Goal: Register for event/course

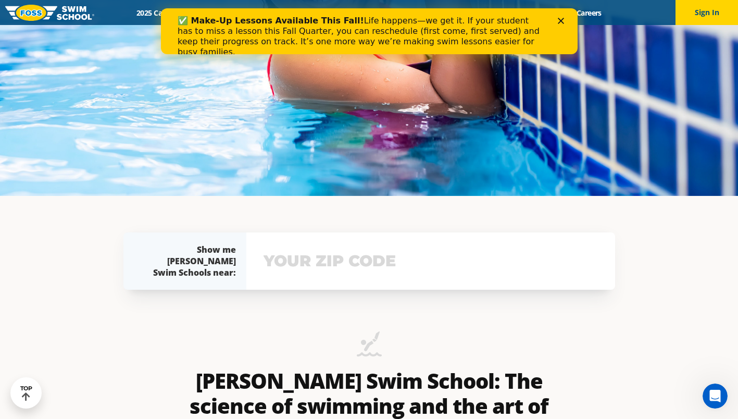
click at [319, 268] on input "text" at bounding box center [430, 261] width 339 height 30
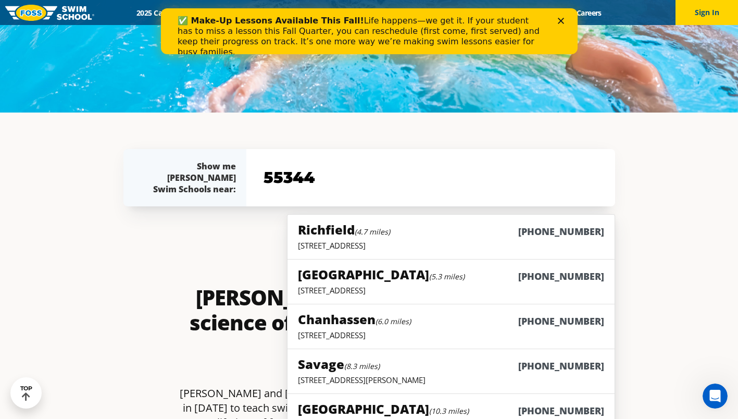
scroll to position [403, 0]
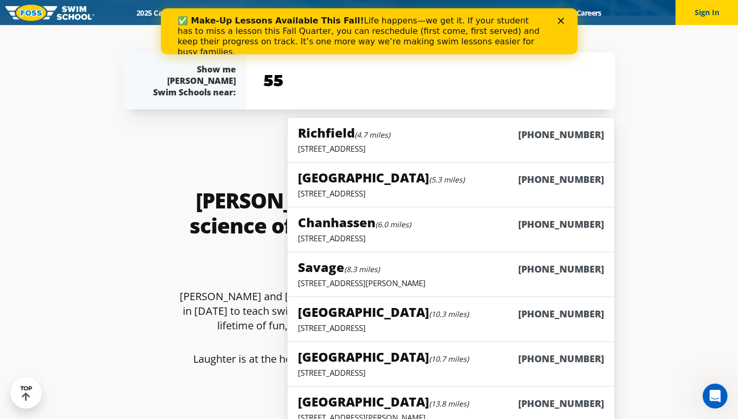
type input "5"
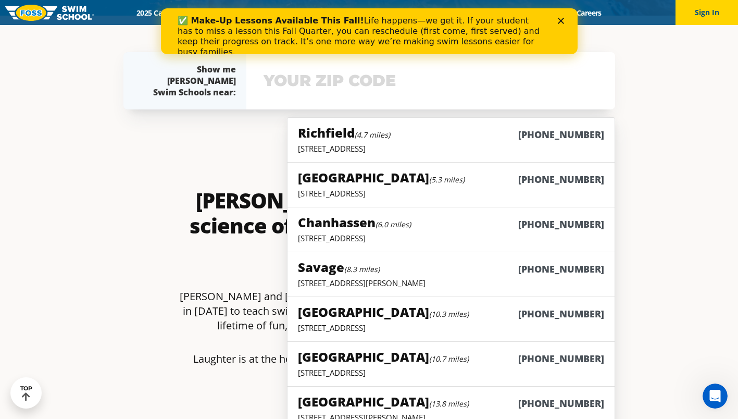
type input "e"
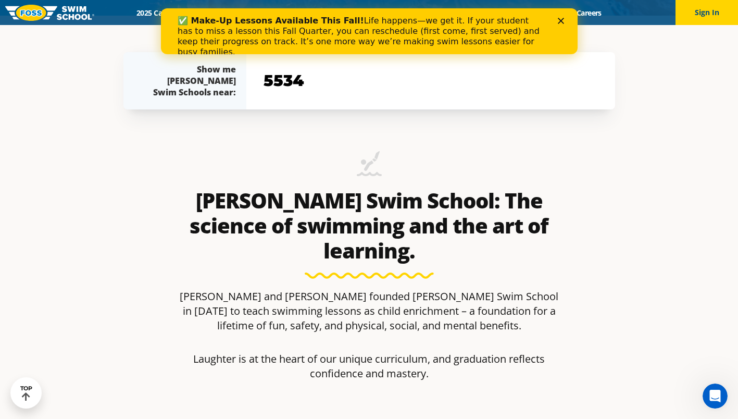
type input "55344"
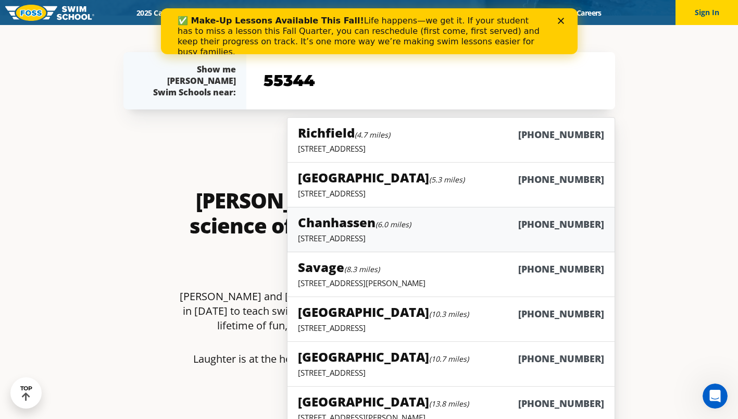
click at [516, 214] on div "Chanhassen (6.0 miles) (952) 906-5942" at bounding box center [451, 222] width 306 height 19
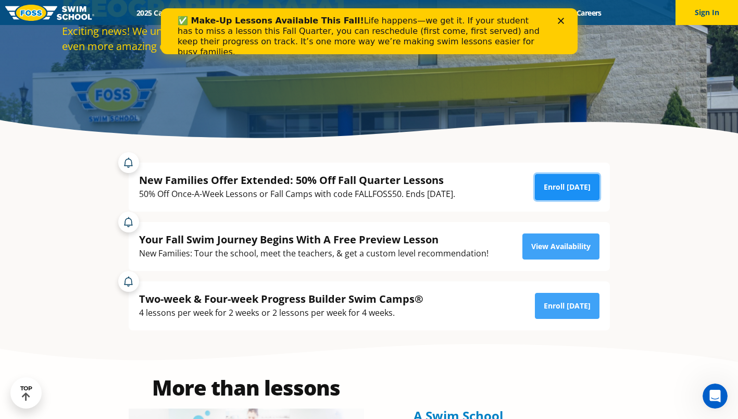
click at [574, 186] on link "Enroll [DATE]" at bounding box center [567, 187] width 65 height 26
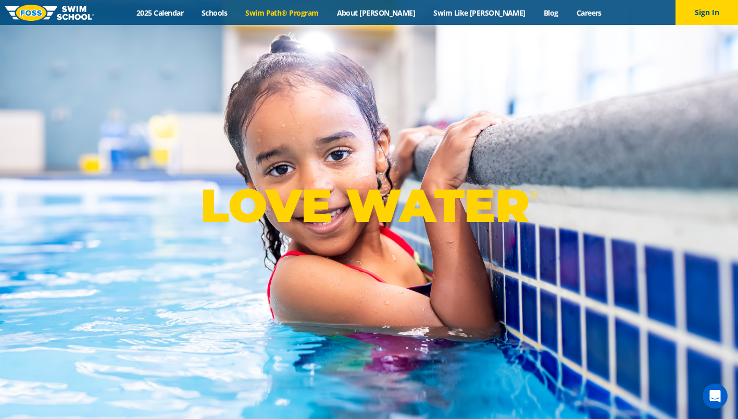
click at [314, 13] on link "Swim Path® Program" at bounding box center [281, 13] width 91 height 10
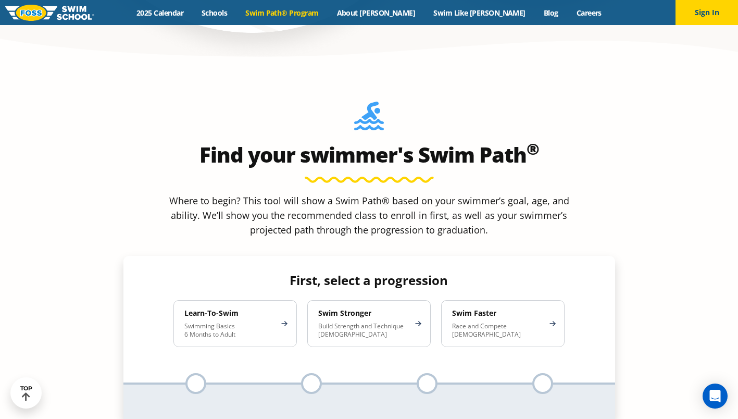
scroll to position [895, 0]
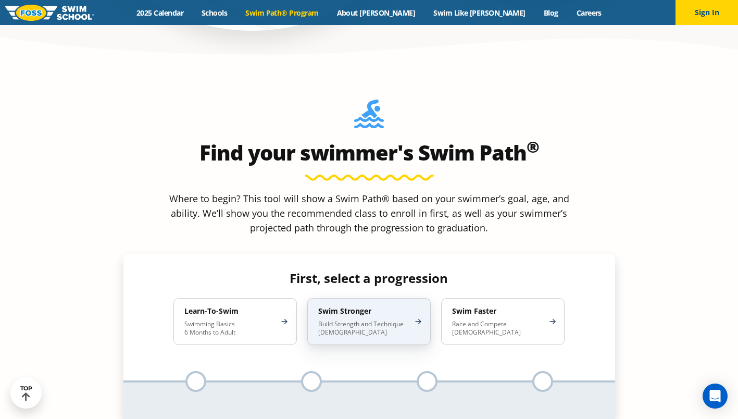
click at [393, 298] on div "Swim Stronger Build Strength and Technique 5-13 Years Old" at bounding box center [368, 321] width 123 height 47
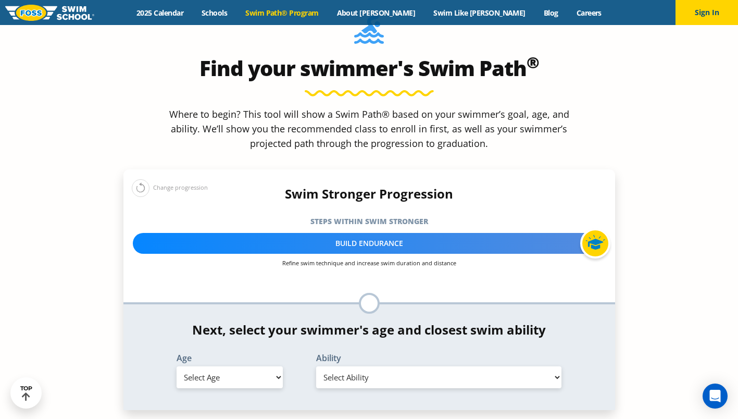
scroll to position [982, 0]
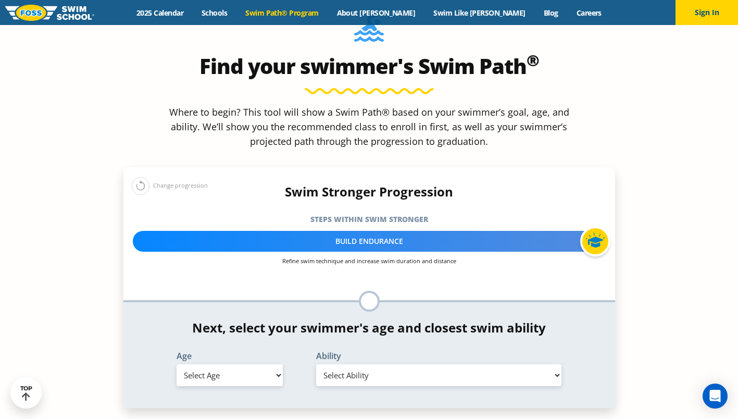
click at [255, 364] on select "Select Age 6 months - 1 year 1 year 2 years 3 years 4 years 5 years 6 years 7 y…" at bounding box center [229, 375] width 106 height 22
select select "8-years"
click at [176, 364] on select "Select Age 6 months - 1 year 1 year 2 years 3 years 4 years 5 years 6 years 7 y…" at bounding box center [229, 375] width 106 height 22
click at [354, 364] on select "Select Ability First in-water experience When in the water, reliant on a life j…" at bounding box center [439, 375] width 246 height 22
select select "8-years-unsureor-my-swimmer-does-not-fit-within-any-of-these"
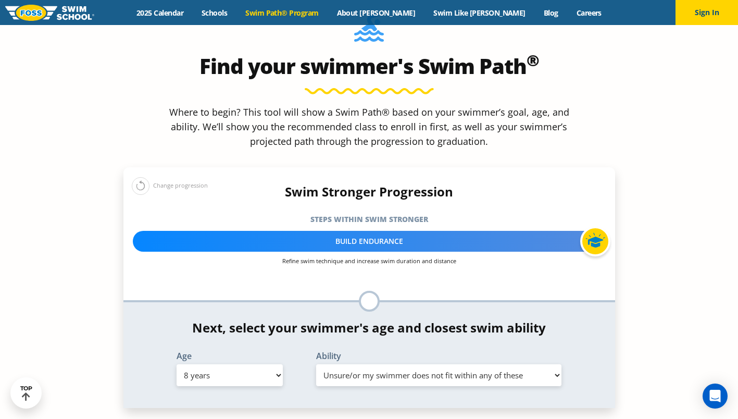
click at [316, 364] on select "Select Ability First in-water experience When in the water, reliant on a life j…" at bounding box center [439, 375] width 246 height 22
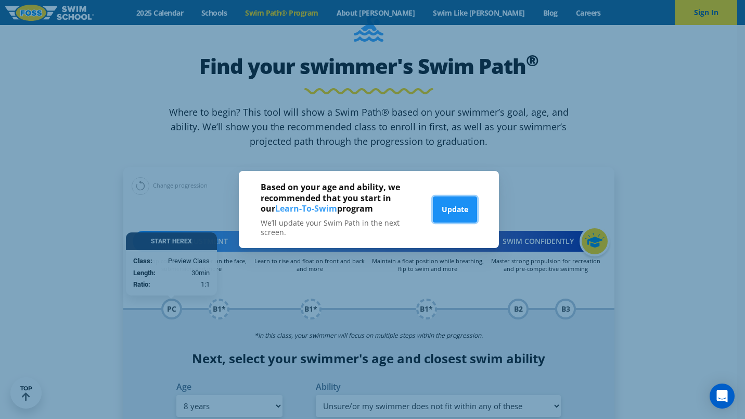
click at [457, 211] on button "Update" at bounding box center [455, 209] width 44 height 26
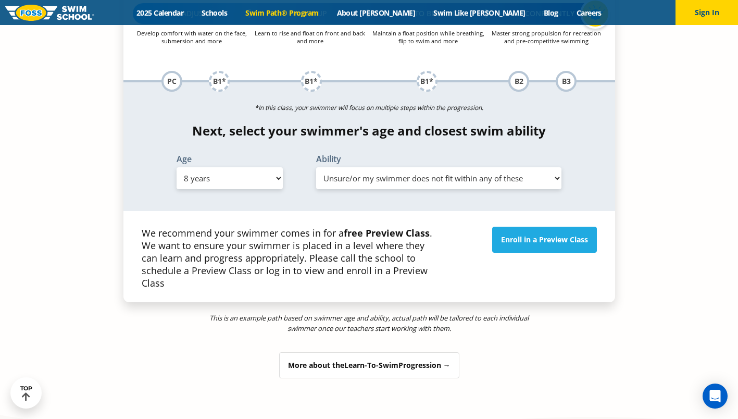
scroll to position [1210, 0]
click at [377, 359] on span "Learn-To-Swim" at bounding box center [371, 364] width 54 height 10
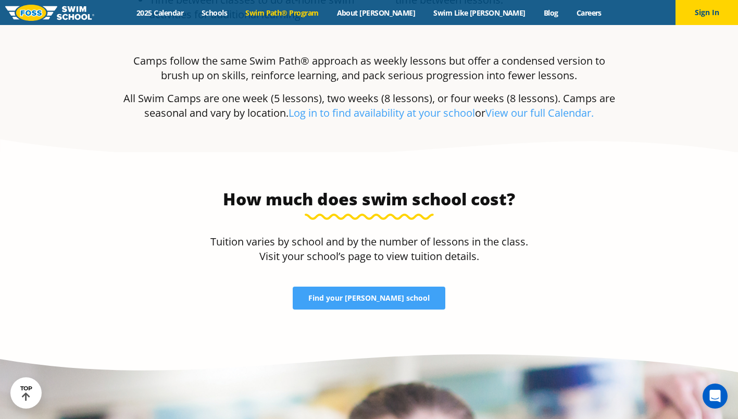
scroll to position [3265, 0]
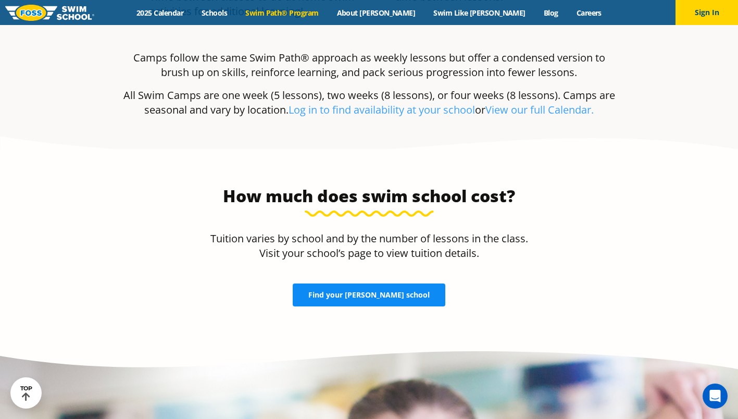
click at [364, 283] on link "Find your FOSS school" at bounding box center [369, 294] width 153 height 23
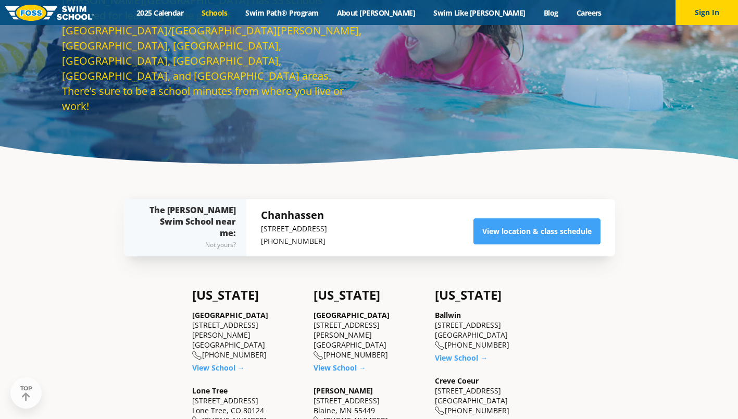
scroll to position [122, 0]
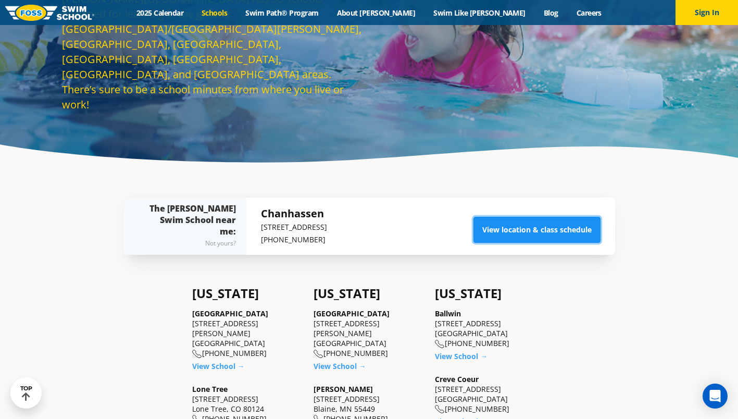
click at [526, 234] on link "View location & class schedule" at bounding box center [536, 230] width 127 height 26
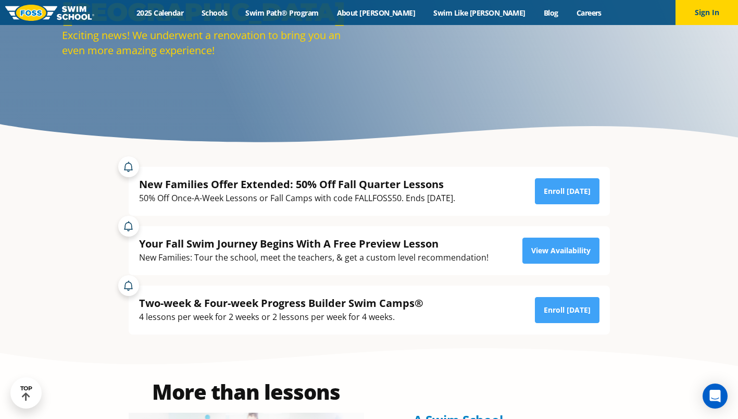
scroll to position [135, 0]
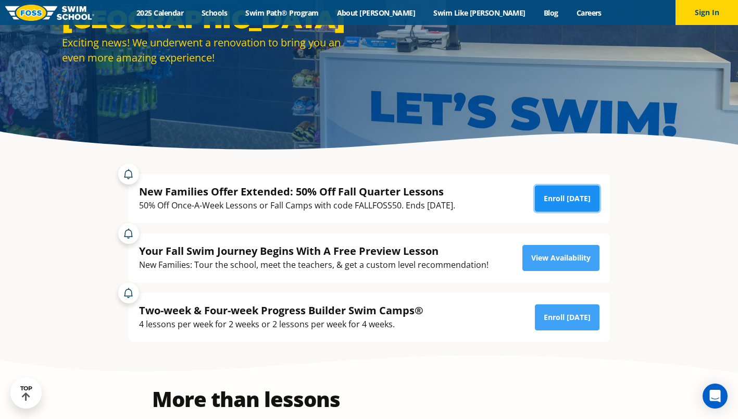
click at [564, 194] on link "Enroll Today" at bounding box center [567, 198] width 65 height 26
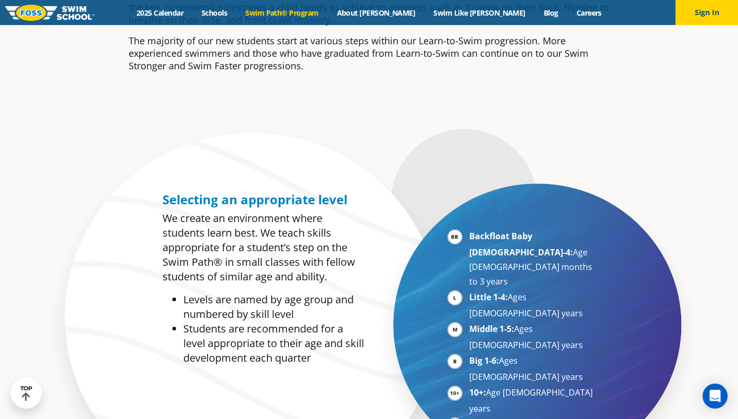
scroll to position [335, 0]
